Goal: Find specific page/section: Find specific page/section

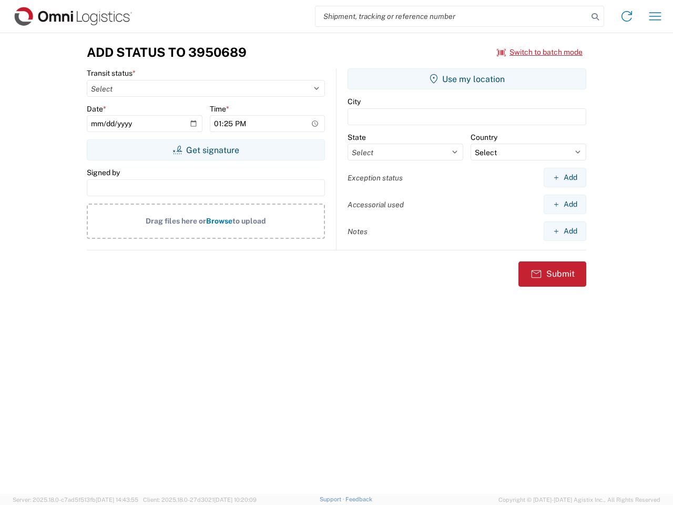
click at [451, 16] on input "search" at bounding box center [451, 16] width 272 height 20
click at [595, 17] on icon at bounding box center [595, 16] width 15 height 15
click at [626, 16] on icon at bounding box center [626, 16] width 17 height 17
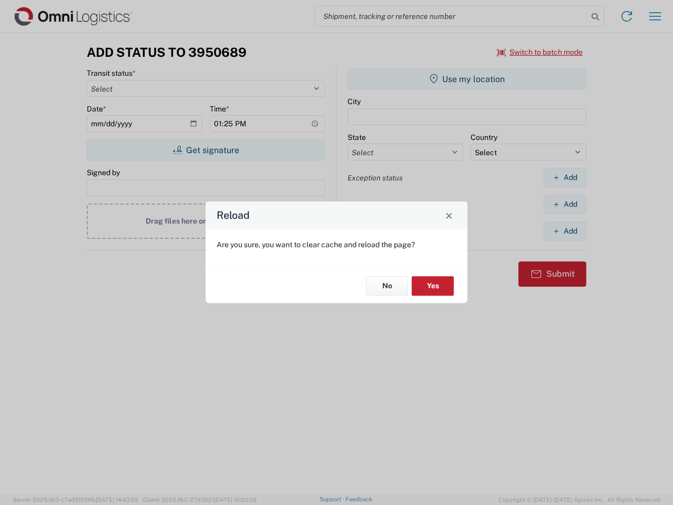
click at [655, 16] on div "Reload Are you sure, you want to clear cache and reload the page? No Yes" at bounding box center [336, 252] width 673 height 505
click at [540, 52] on div "Reload Are you sure, you want to clear cache and reload the page? No Yes" at bounding box center [336, 252] width 673 height 505
click at [205, 150] on div "Reload Are you sure, you want to clear cache and reload the page? No Yes" at bounding box center [336, 252] width 673 height 505
click at [467, 79] on div "Reload Are you sure, you want to clear cache and reload the page? No Yes" at bounding box center [336, 252] width 673 height 505
click at [564, 177] on div "Reload Are you sure, you want to clear cache and reload the page? No Yes" at bounding box center [336, 252] width 673 height 505
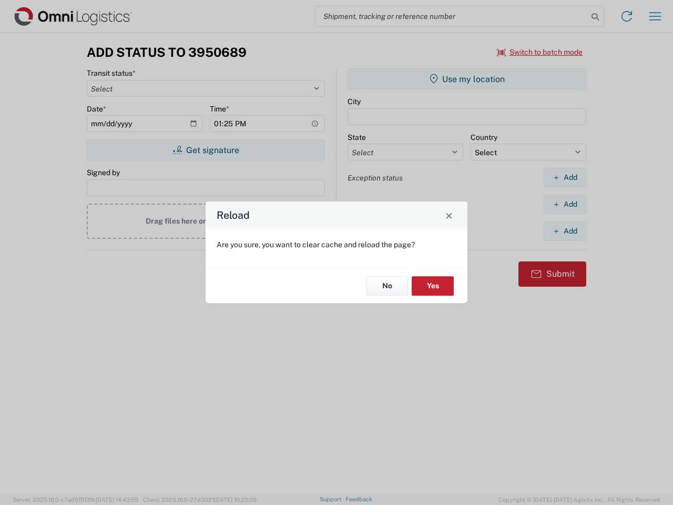
click at [564, 204] on div "Reload Are you sure, you want to clear cache and reload the page? No Yes" at bounding box center [336, 252] width 673 height 505
click at [564, 231] on div "Reload Are you sure, you want to clear cache and reload the page? No Yes" at bounding box center [336, 252] width 673 height 505
